Goal: Navigation & Orientation: Go to known website

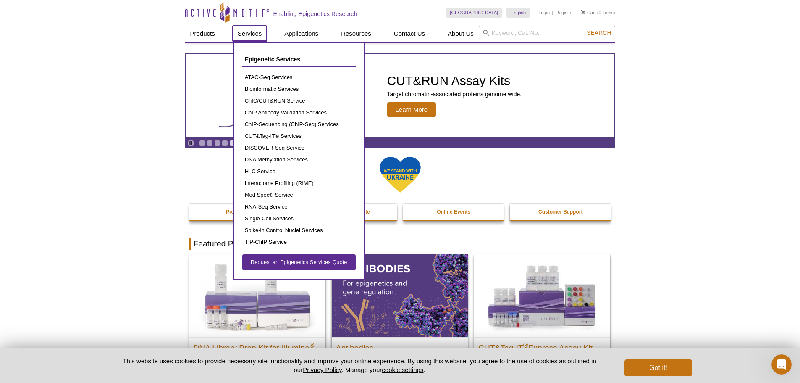
click at [254, 32] on link "Services" at bounding box center [250, 34] width 34 height 16
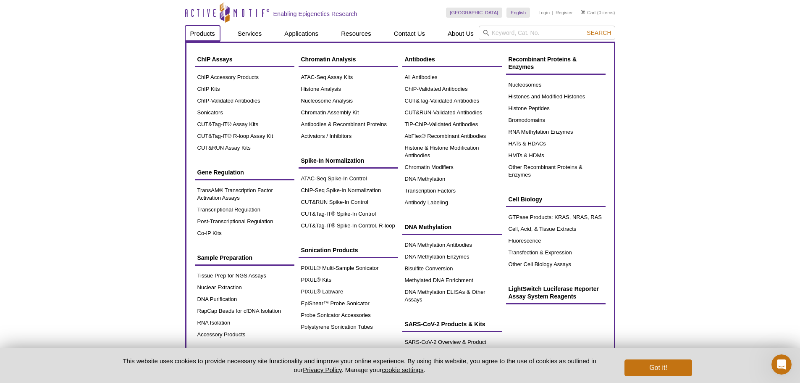
click at [194, 32] on link "Products" at bounding box center [202, 34] width 35 height 16
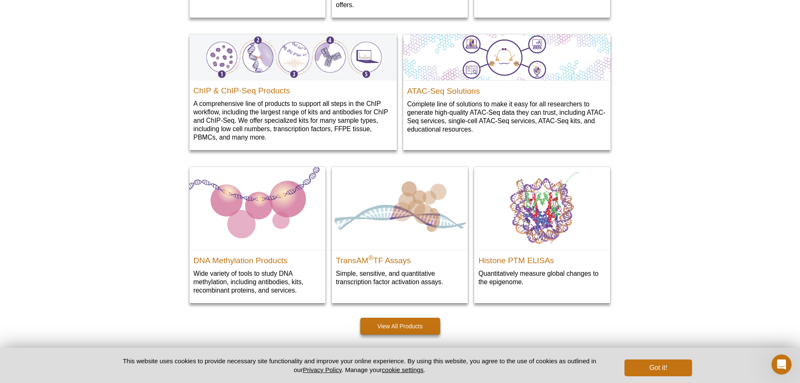
scroll to position [1029, 0]
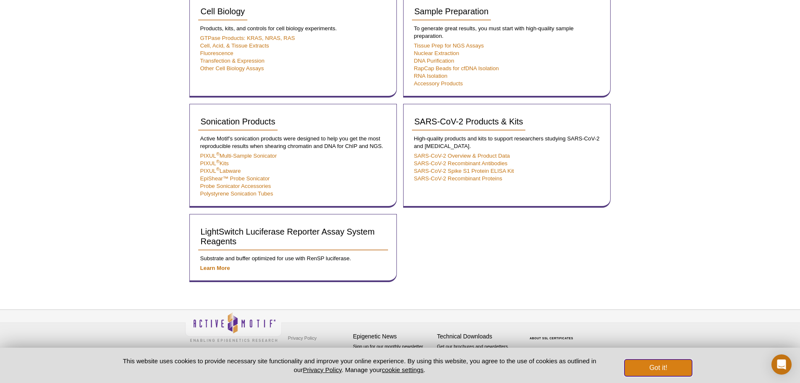
click at [671, 364] on button "Got it!" at bounding box center [658, 367] width 67 height 17
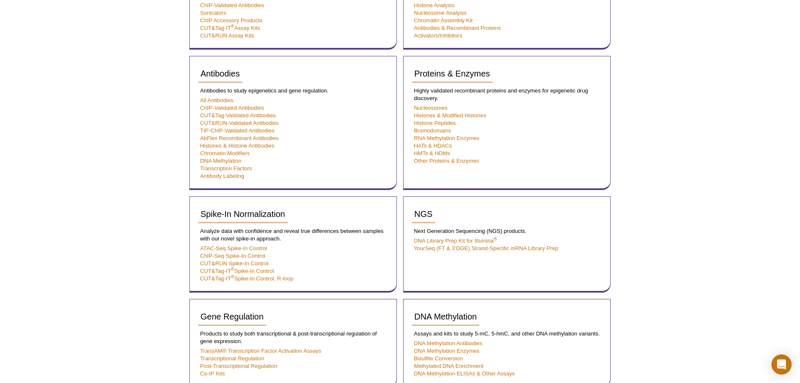
scroll to position [552, 0]
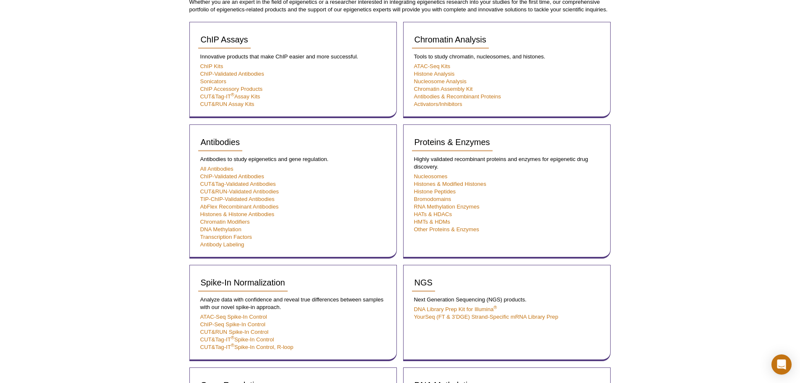
scroll to position [0, 0]
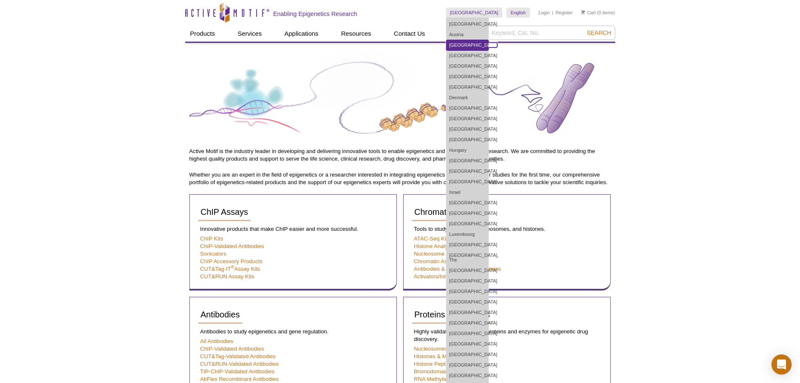
click at [487, 44] on link "[GEOGRAPHIC_DATA]" at bounding box center [468, 45] width 42 height 11
